Goal: Navigation & Orientation: Find specific page/section

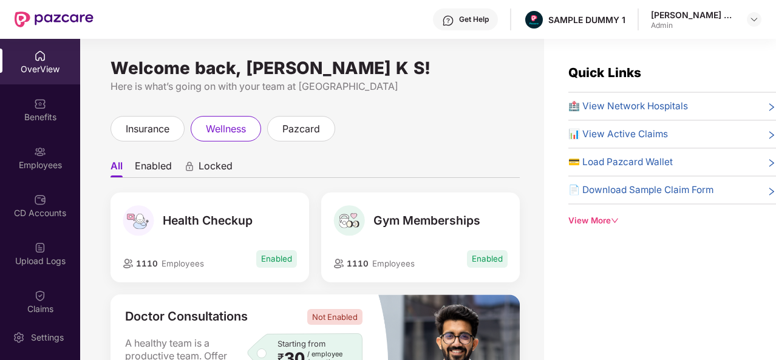
scroll to position [39, 0]
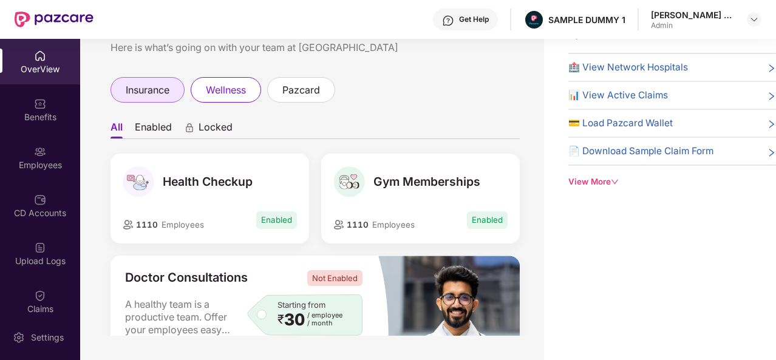
click at [134, 100] on div "insurance" at bounding box center [147, 89] width 74 height 25
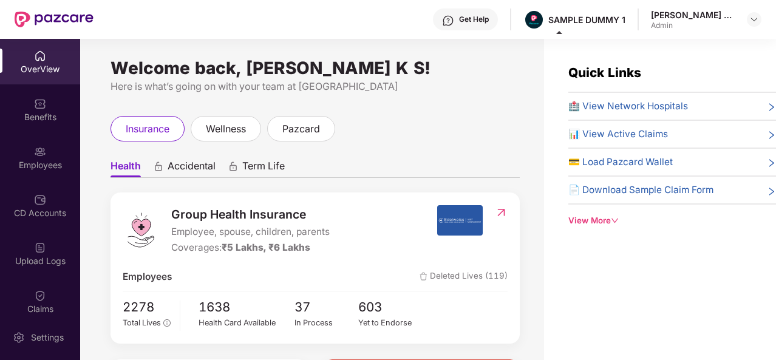
click at [596, 100] on span "🏥 View Network Hospitals" at bounding box center [628, 106] width 120 height 15
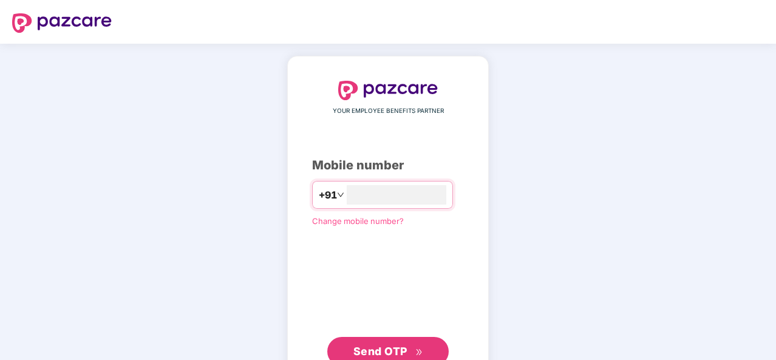
type input "**********"
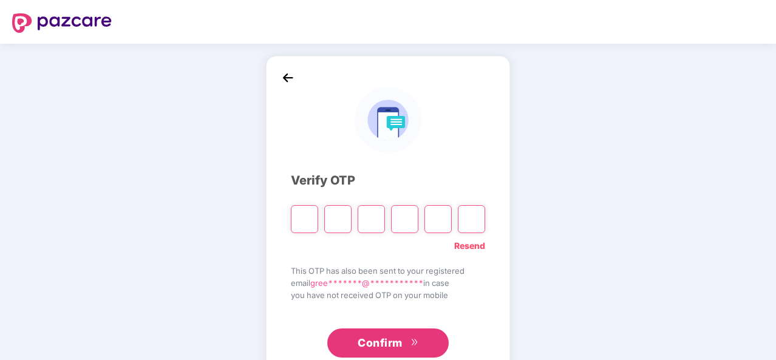
type input "*"
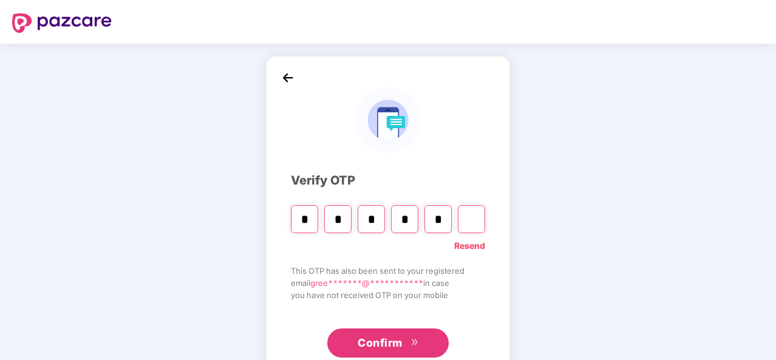
type input "*"
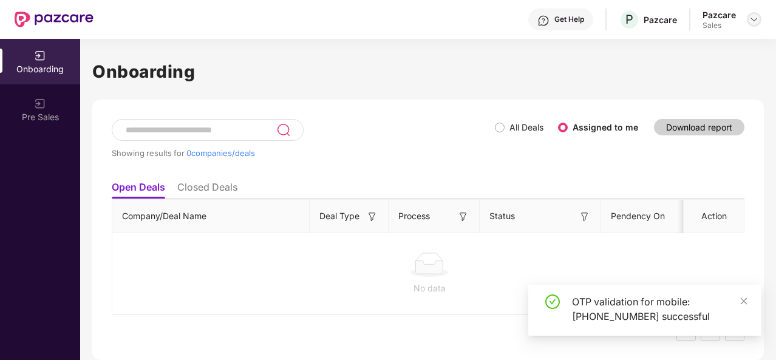
click at [753, 12] on div "Pazcare Sales" at bounding box center [731, 19] width 59 height 21
click at [748, 24] on div at bounding box center [754, 19] width 15 height 15
click at [748, 19] on div at bounding box center [754, 19] width 15 height 15
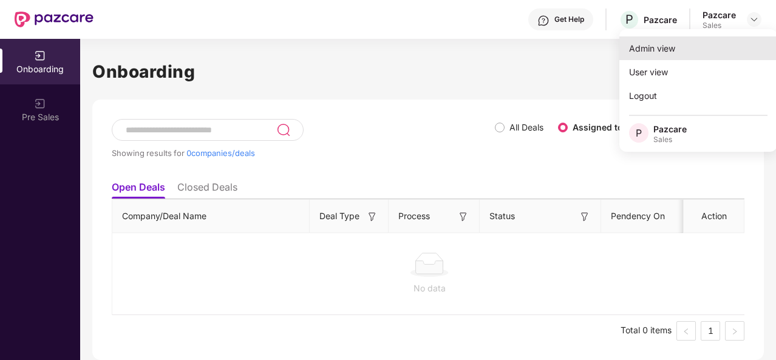
click at [662, 46] on div "Admin view" at bounding box center [698, 48] width 158 height 24
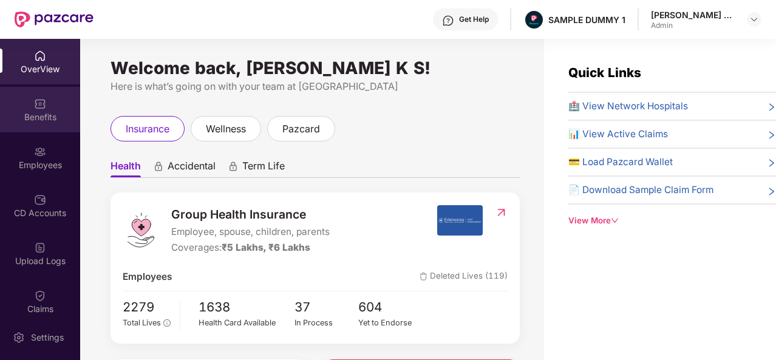
click at [43, 111] on div "Benefits" at bounding box center [40, 117] width 80 height 12
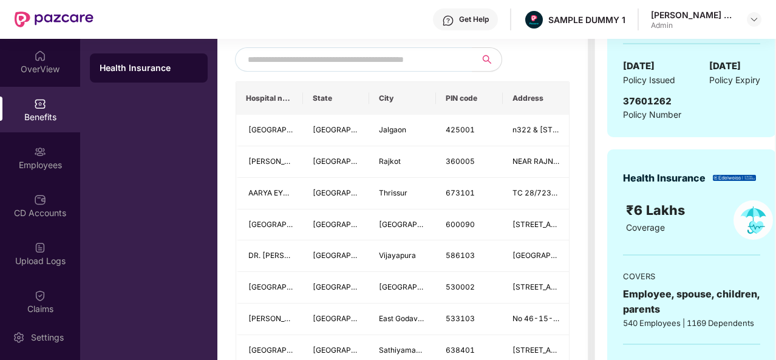
scroll to position [0, 6]
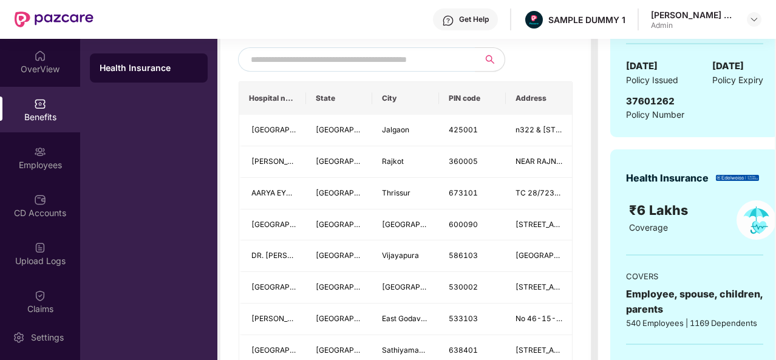
click at [411, 69] on input "text" at bounding box center [355, 59] width 208 height 18
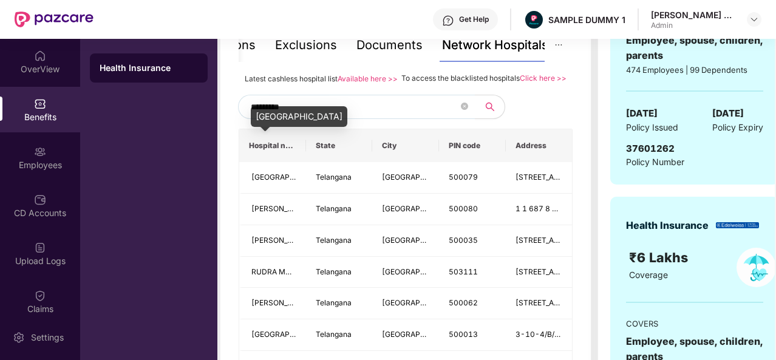
scroll to position [229, 0]
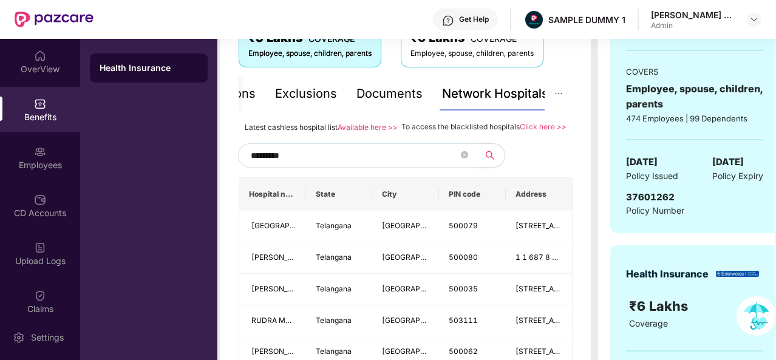
type input "*********"
click at [381, 94] on div "Documents" at bounding box center [389, 93] width 66 height 19
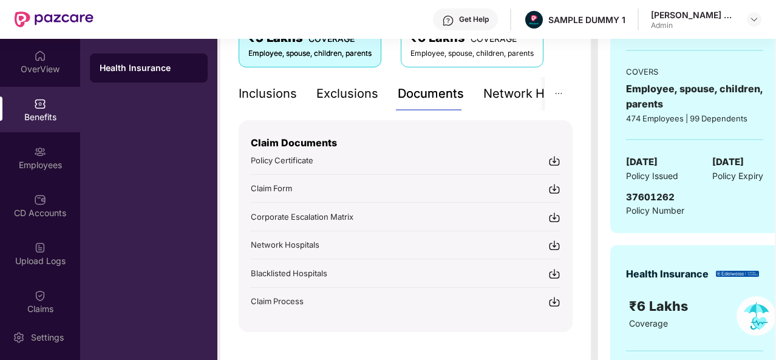
click at [274, 98] on div "Inclusions" at bounding box center [268, 93] width 58 height 19
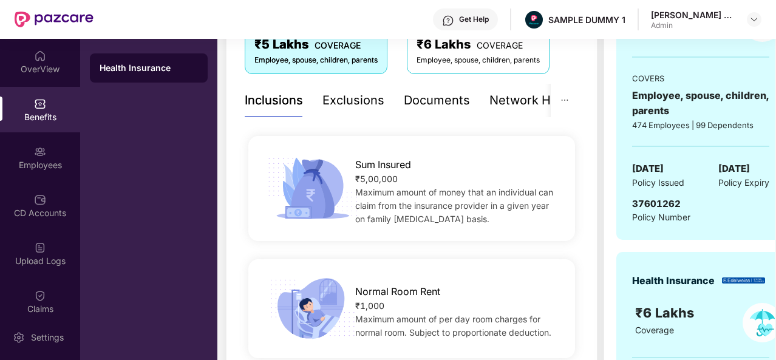
scroll to position [221, 0]
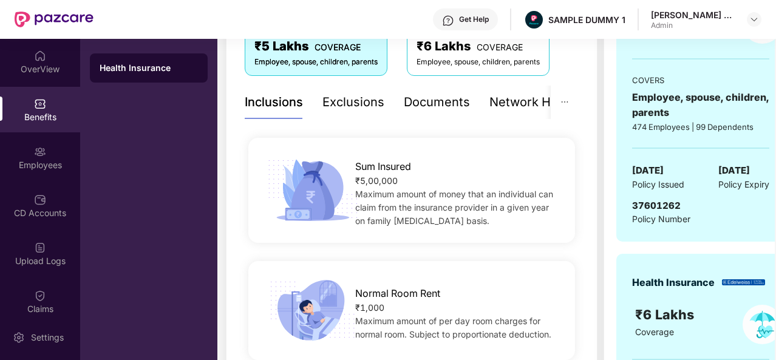
click at [368, 100] on div "Exclusions" at bounding box center [353, 102] width 62 height 19
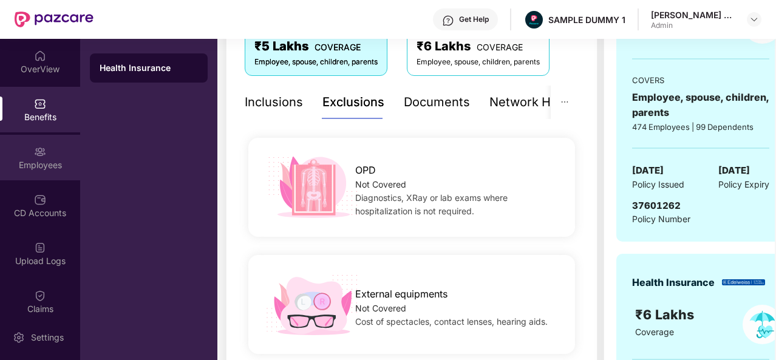
click at [20, 159] on div "Employees" at bounding box center [40, 165] width 80 height 12
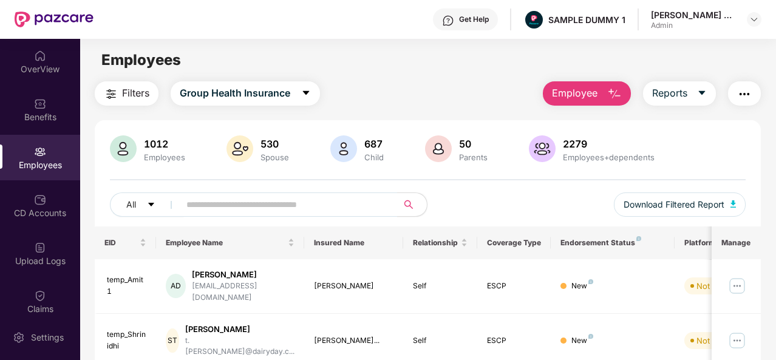
click at [607, 104] on button "Employee" at bounding box center [587, 93] width 88 height 24
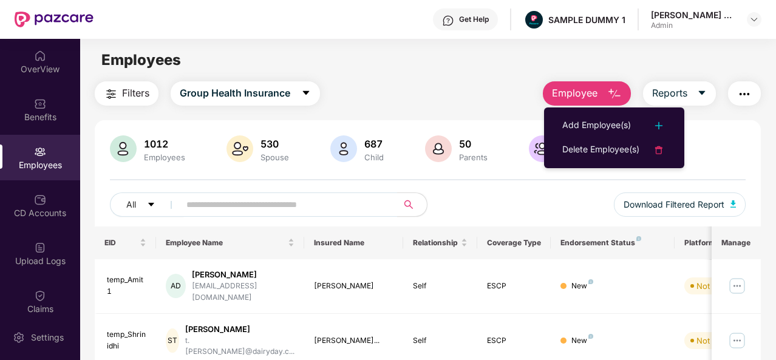
click at [574, 54] on div "Employees" at bounding box center [427, 60] width 695 height 23
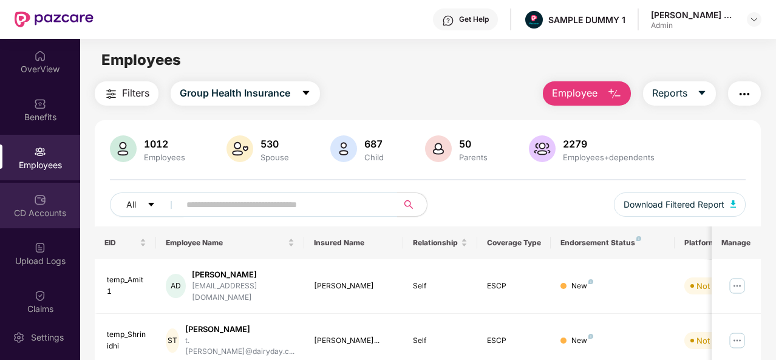
click at [41, 221] on div "CD Accounts" at bounding box center [40, 206] width 80 height 46
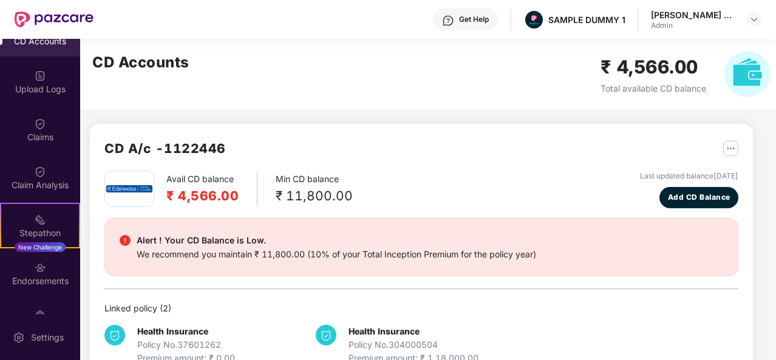
scroll to position [171, 0]
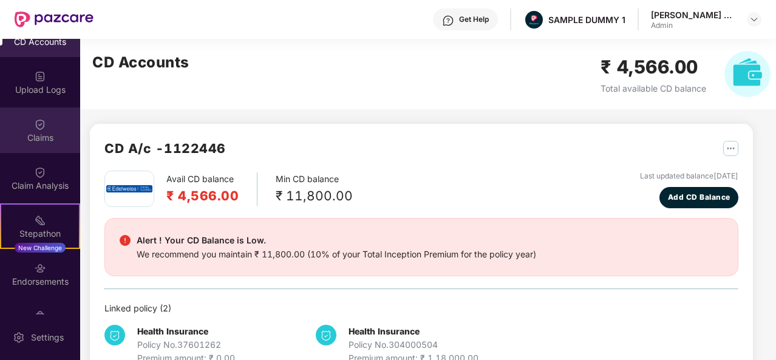
click at [29, 140] on div "Claims" at bounding box center [40, 138] width 80 height 12
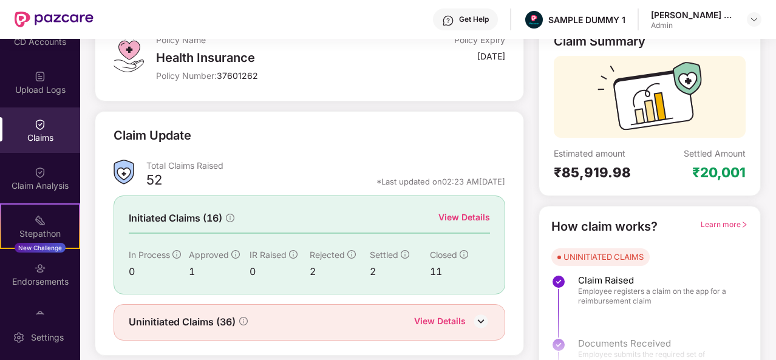
scroll to position [89, 0]
click at [464, 222] on div "View Details" at bounding box center [464, 216] width 52 height 13
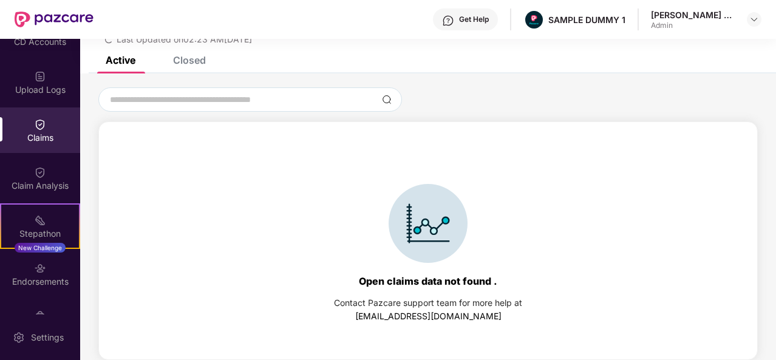
scroll to position [52, 0]
click at [200, 60] on div "Closed" at bounding box center [189, 60] width 33 height 12
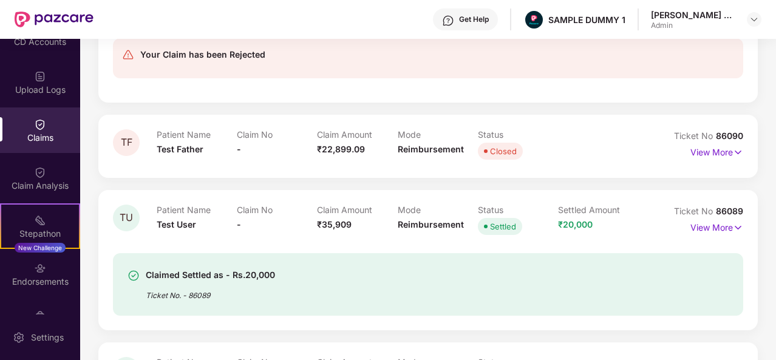
scroll to position [708, 0]
click at [55, 168] on div "Claim Analysis" at bounding box center [40, 178] width 80 height 46
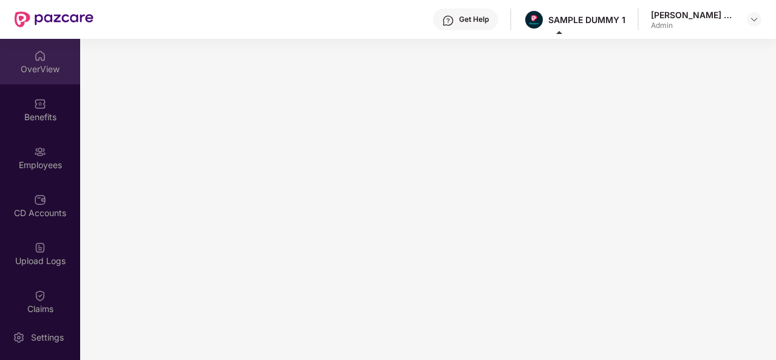
click at [32, 46] on div "OverView" at bounding box center [40, 62] width 80 height 46
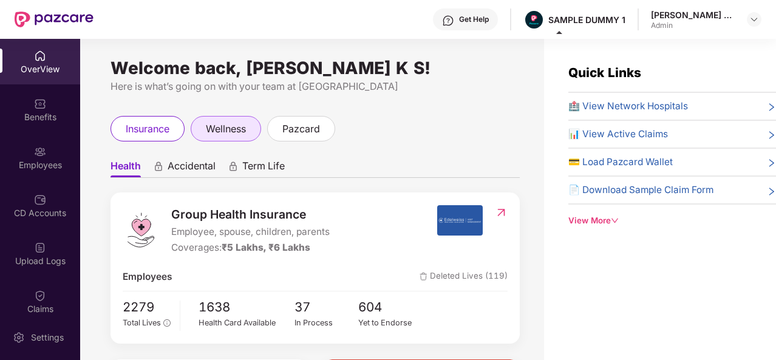
click at [240, 131] on span "wellness" at bounding box center [226, 128] width 40 height 15
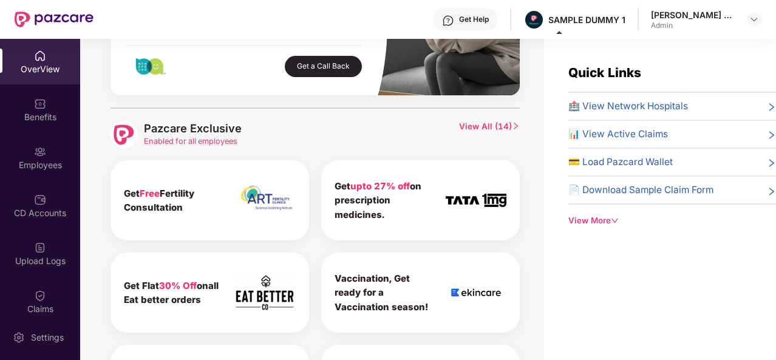
scroll to position [533, 0]
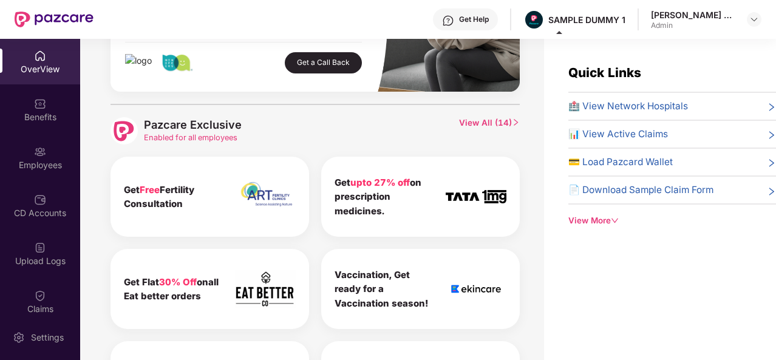
click at [472, 116] on div "Pazcare Exclusive Enabled for all employees View All ( 14 ) Get Free Fertility …" at bounding box center [314, 265] width 409 height 322
click at [476, 125] on span "View All ( 14 )" at bounding box center [489, 130] width 61 height 27
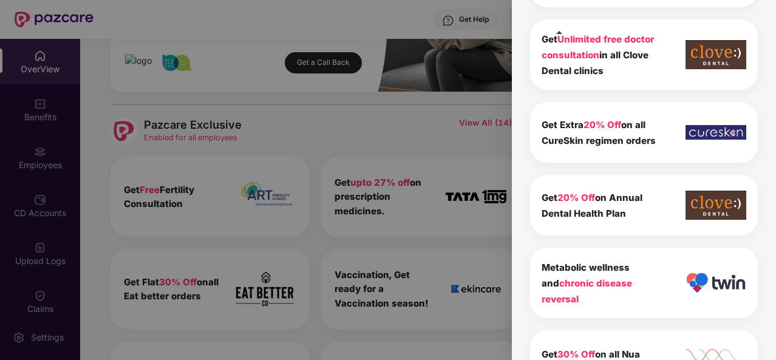
scroll to position [0, 0]
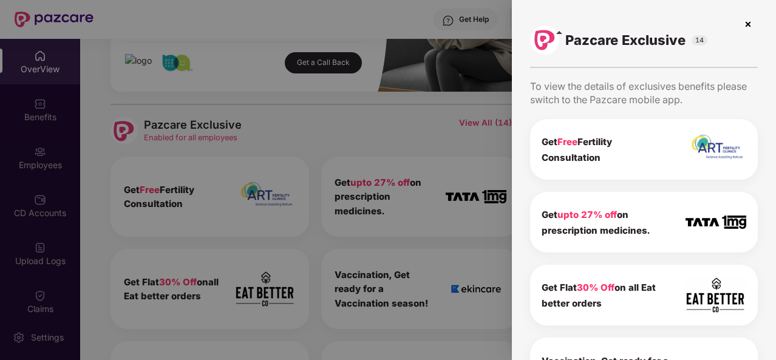
click at [750, 24] on img at bounding box center [747, 24] width 19 height 19
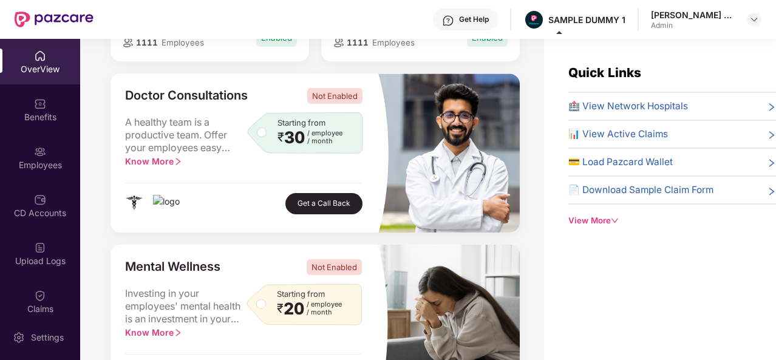
scroll to position [220, 0]
